Goal: Task Accomplishment & Management: Manage account settings

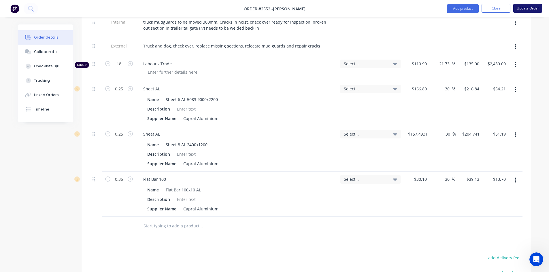
click at [528, 6] on button "Update Order" at bounding box center [527, 8] width 29 height 9
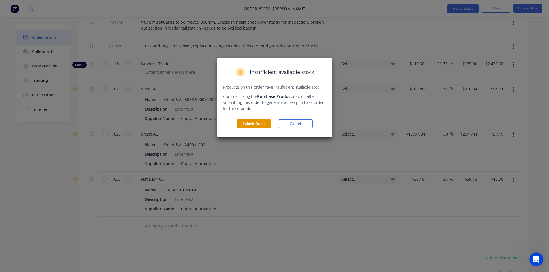
click at [260, 123] on button "Submit Order" at bounding box center [254, 124] width 35 height 9
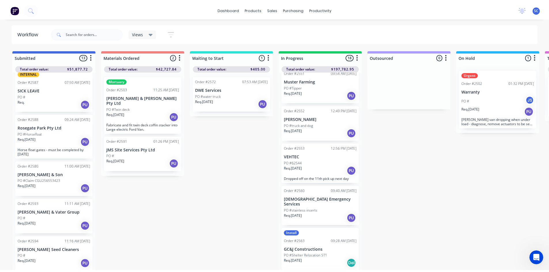
scroll to position [346, 0]
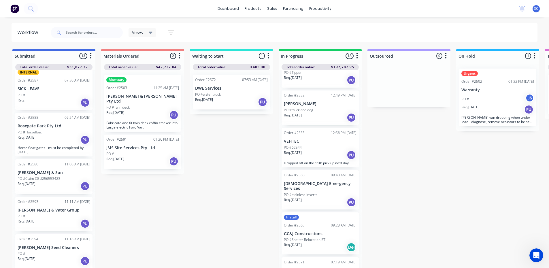
click at [323, 145] on div "PO #62544" at bounding box center [320, 147] width 73 height 5
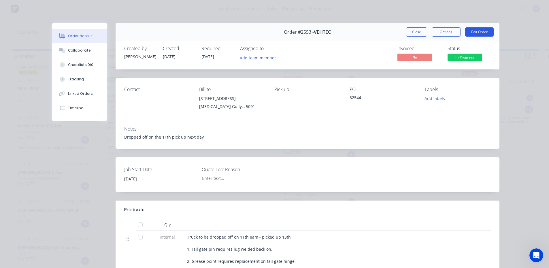
click at [475, 31] on button "Edit Order" at bounding box center [479, 31] width 29 height 9
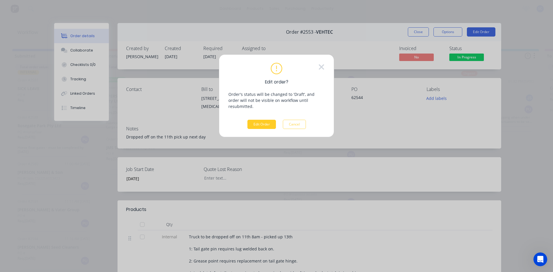
click at [267, 120] on button "Edit Order" at bounding box center [262, 124] width 29 height 9
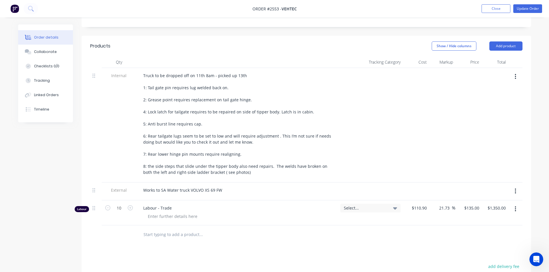
scroll to position [173, 0]
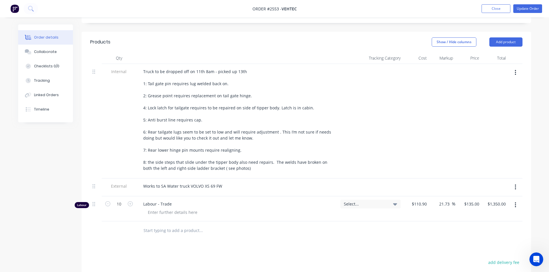
click at [166, 225] on input "text" at bounding box center [200, 231] width 115 height 12
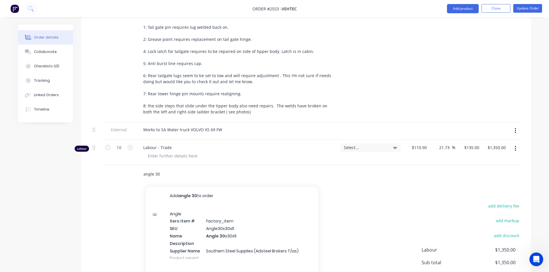
scroll to position [231, 0]
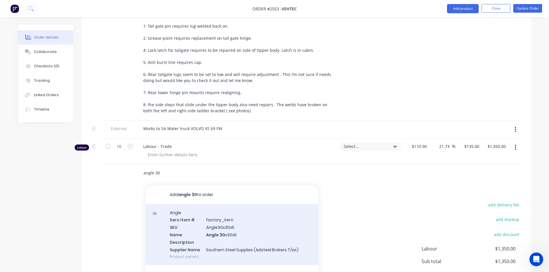
type input "angle 30"
click at [193, 225] on div "Angle Xero Item # factory_item SKU Angle30x30x5 Name Angle 30 x30x5 Description…" at bounding box center [232, 234] width 173 height 61
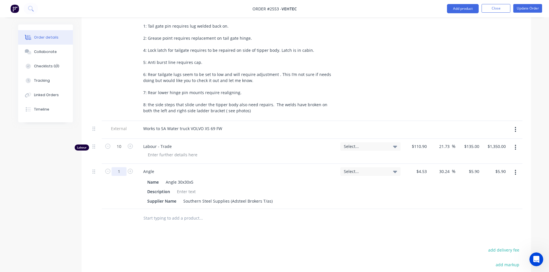
click at [122, 151] on input "1" at bounding box center [119, 146] width 15 height 9
type input "0.15"
type input "$0.89"
click at [529, 7] on button "Update Order" at bounding box center [527, 8] width 29 height 9
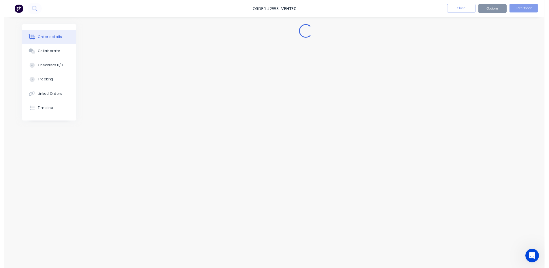
scroll to position [0, 0]
